Goal: Information Seeking & Learning: Find specific page/section

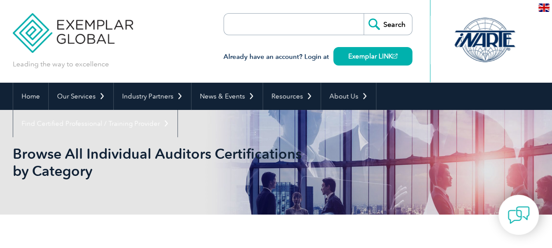
click at [351, 20] on form "Search" at bounding box center [318, 24] width 189 height 22
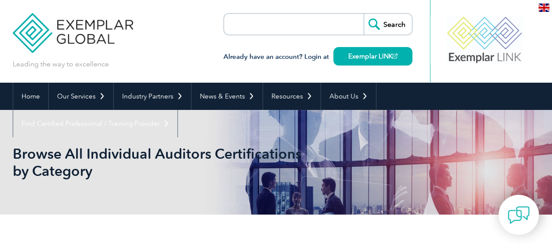
click at [376, 22] on input "Search" at bounding box center [388, 24] width 48 height 21
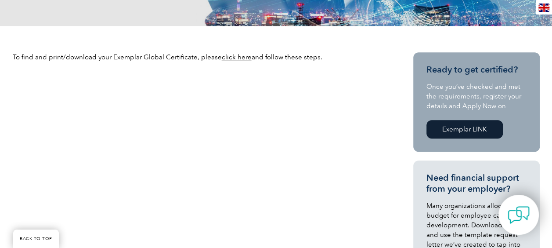
scroll to position [246, 0]
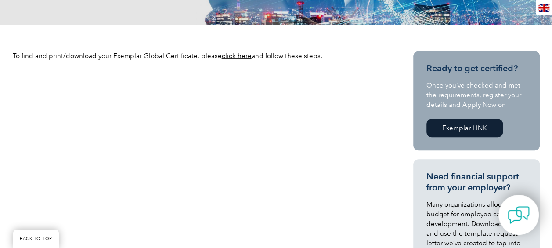
click at [228, 56] on link "click here" at bounding box center [237, 56] width 30 height 8
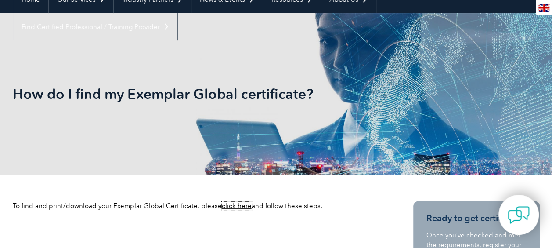
scroll to position [0, 0]
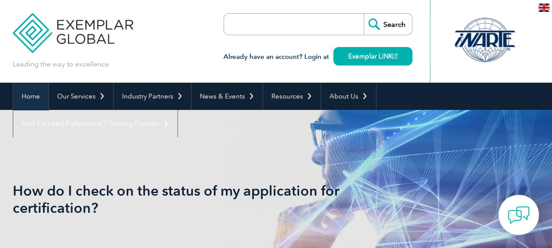
click at [33, 97] on link "Home" at bounding box center [30, 96] width 35 height 27
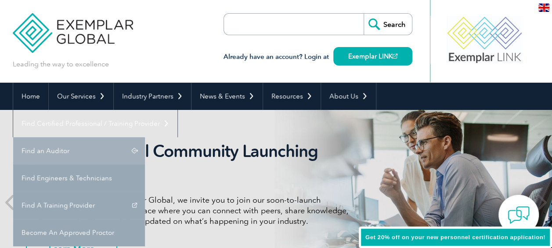
click at [145, 137] on link "Find an Auditor" at bounding box center [79, 150] width 132 height 27
